Goal: Task Accomplishment & Management: Use online tool/utility

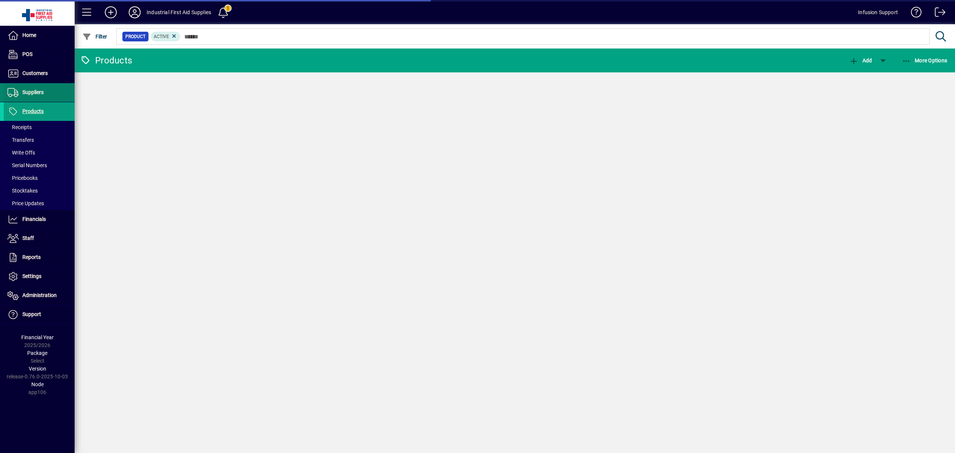
click at [39, 93] on span "Suppliers" at bounding box center [32, 92] width 21 height 6
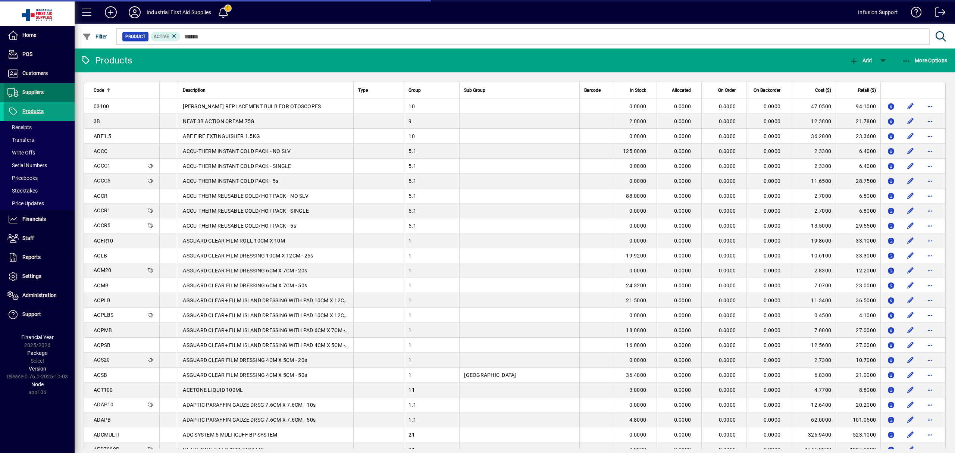
click at [35, 91] on span "Suppliers" at bounding box center [32, 92] width 21 height 6
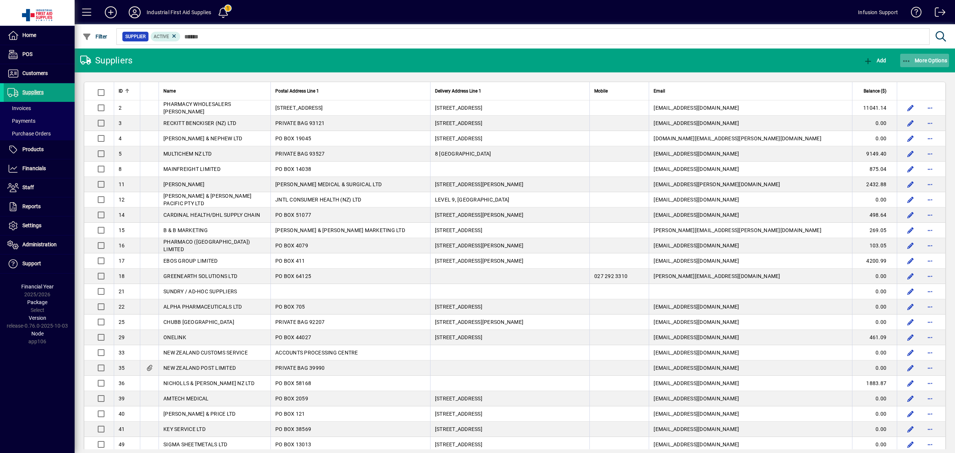
click at [921, 60] on span "More Options" at bounding box center [925, 60] width 46 height 6
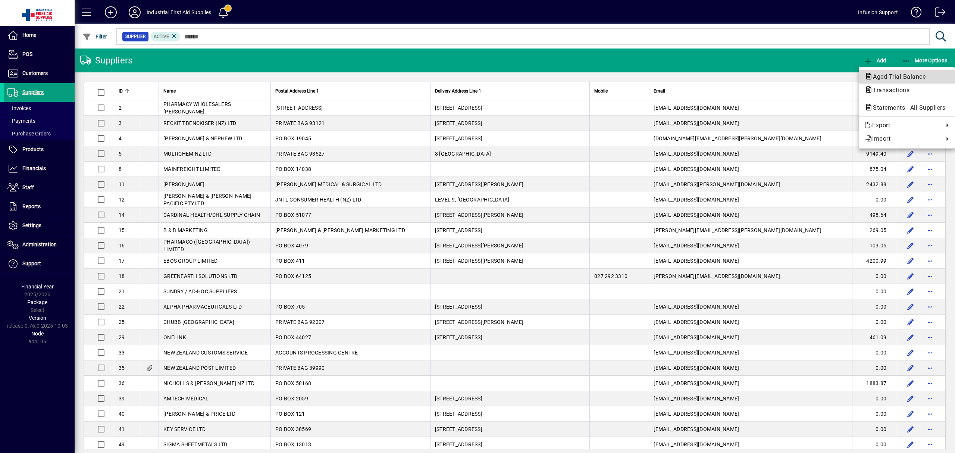
click at [895, 74] on span "Aged Trial Balance" at bounding box center [897, 76] width 65 height 7
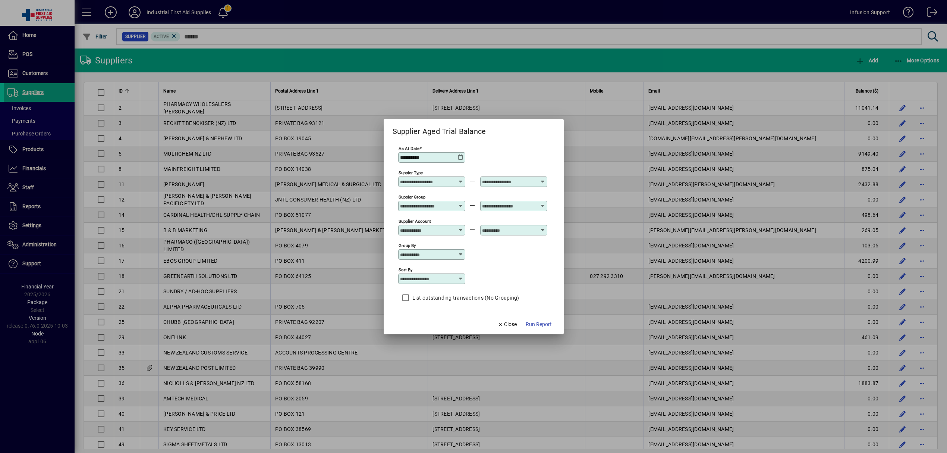
drag, startPoint x: 438, startPoint y: 159, endPoint x: 337, endPoint y: 138, distance: 102.4
click at [325, 144] on div "**********" at bounding box center [473, 226] width 947 height 453
type input "**********"
click at [534, 324] on span "Run Report" at bounding box center [539, 324] width 26 height 8
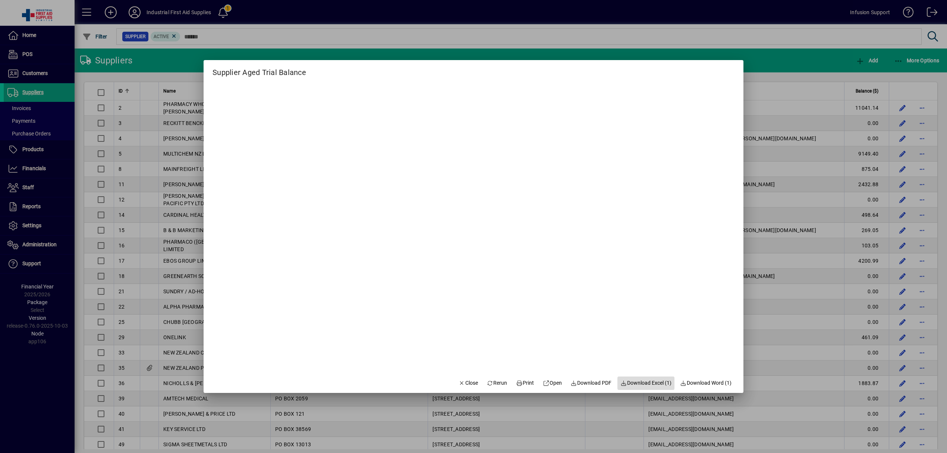
click at [633, 382] on span "Download Excel (1)" at bounding box center [646, 383] width 51 height 8
click at [459, 380] on span "Close" at bounding box center [468, 383] width 19 height 8
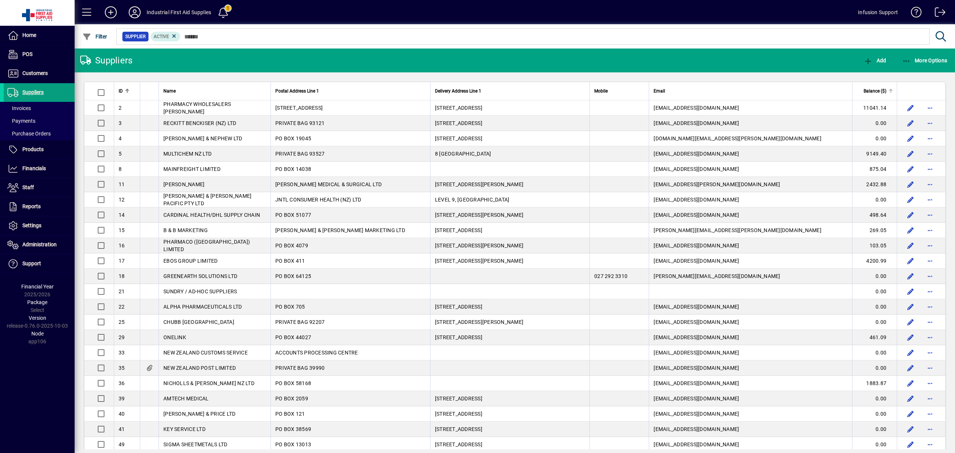
click at [864, 90] on span "Balance ($)" at bounding box center [874, 91] width 23 height 8
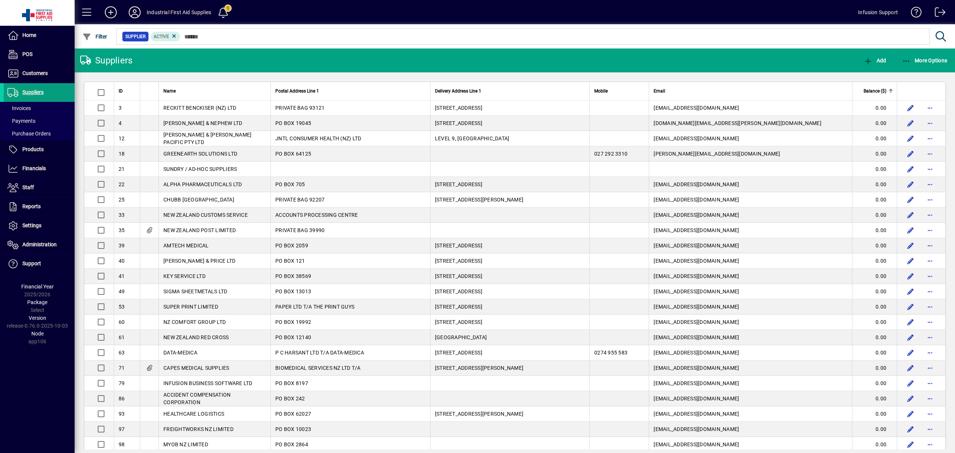
click at [867, 90] on span "Balance ($)" at bounding box center [874, 91] width 23 height 8
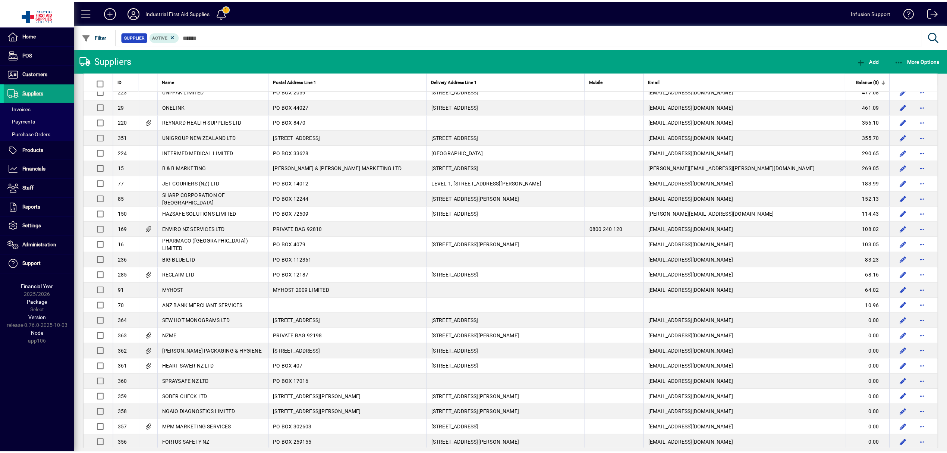
scroll to position [499, 0]
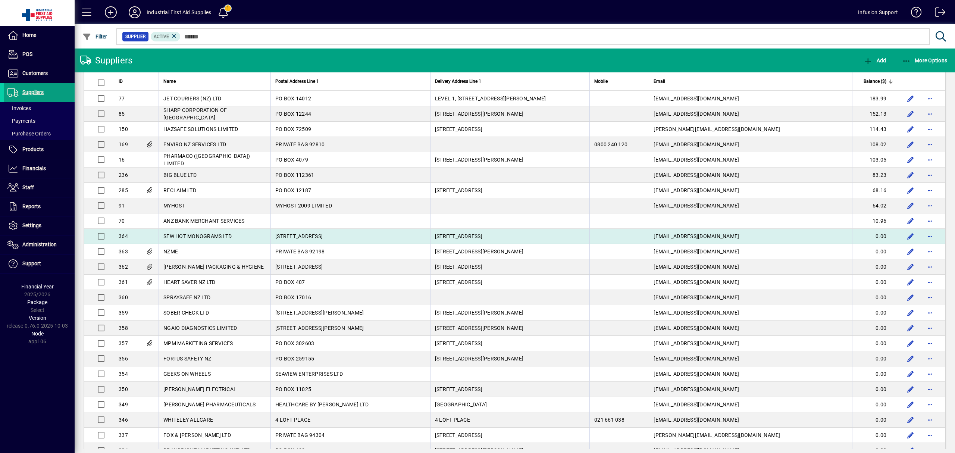
drag, startPoint x: 162, startPoint y: 90, endPoint x: 882, endPoint y: 244, distance: 736.5
click at [882, 244] on table "ID Name Postal Address Line 1 Delivery Address Line 1 Mobile Email Balance ($) …" at bounding box center [515, 357] width 862 height 1548
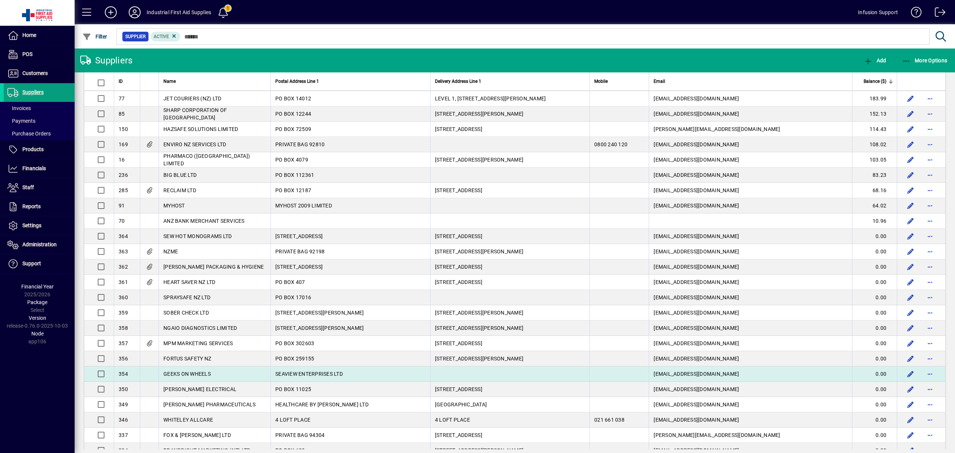
copy table "Name Postal Address Line 1 Delivery Address Line 1 Mobile Email Balance ($) [GE…"
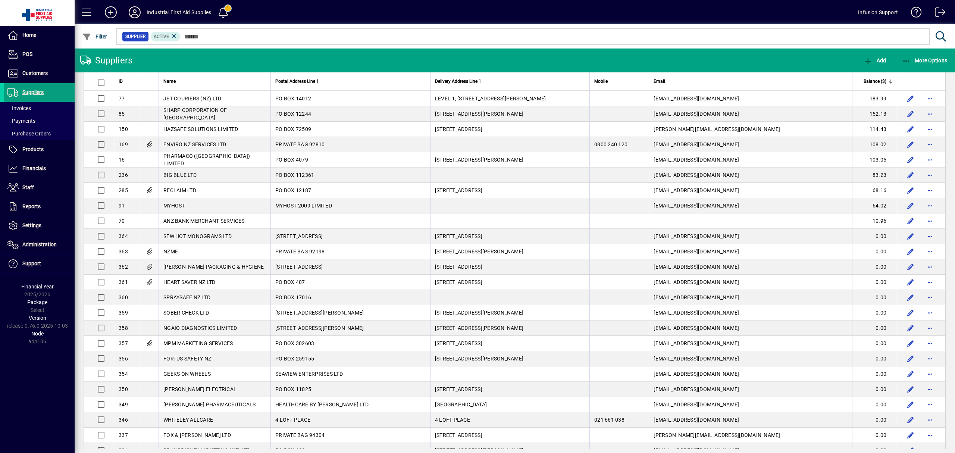
click at [135, 11] on icon at bounding box center [134, 12] width 15 height 12
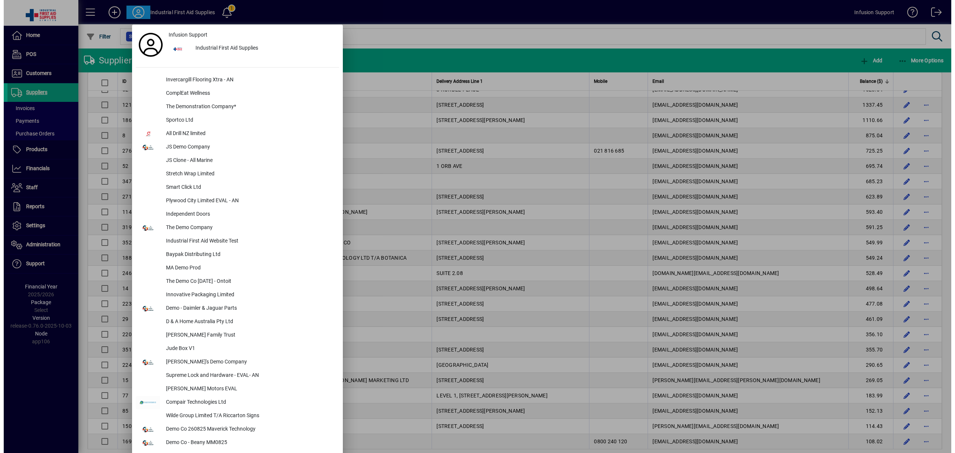
scroll to position [845, 0]
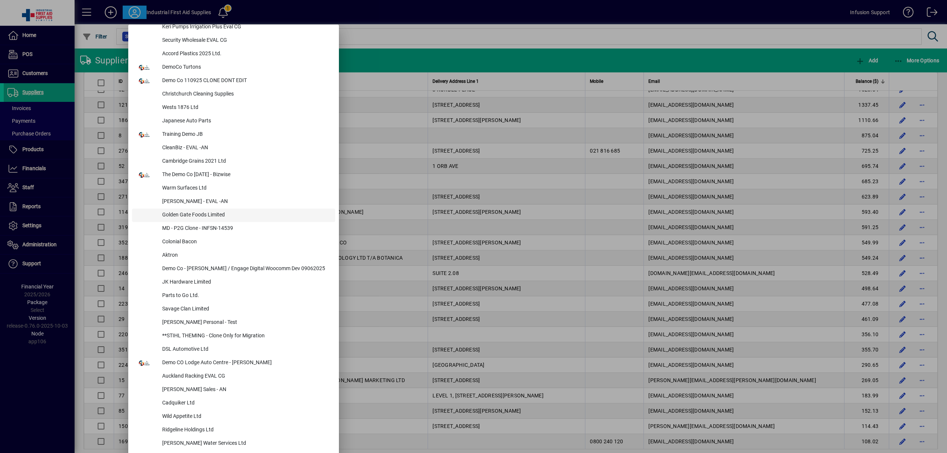
click at [199, 214] on div "Golden Gate Foods Limited" at bounding box center [245, 214] width 179 height 13
